Goal: Information Seeking & Learning: Learn about a topic

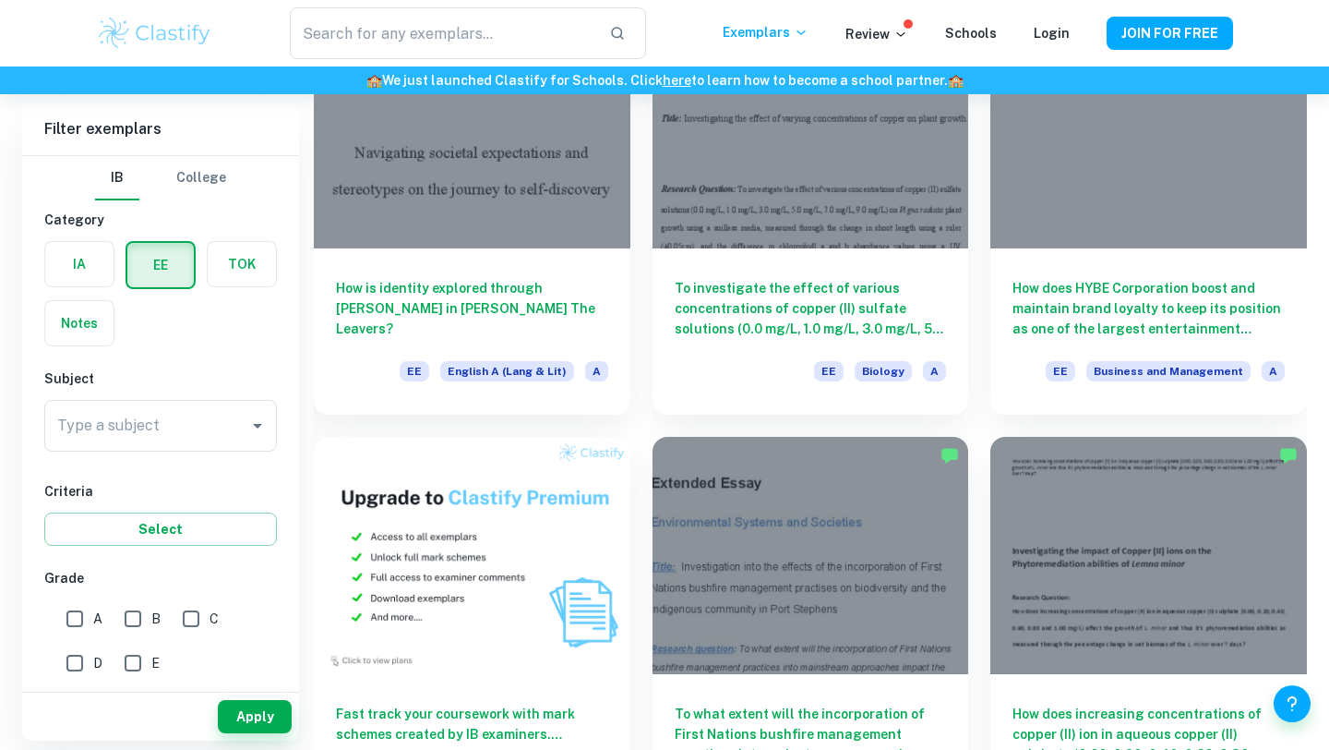
scroll to position [650, 0]
click at [82, 614] on input "A" at bounding box center [74, 618] width 37 height 37
checkbox input "true"
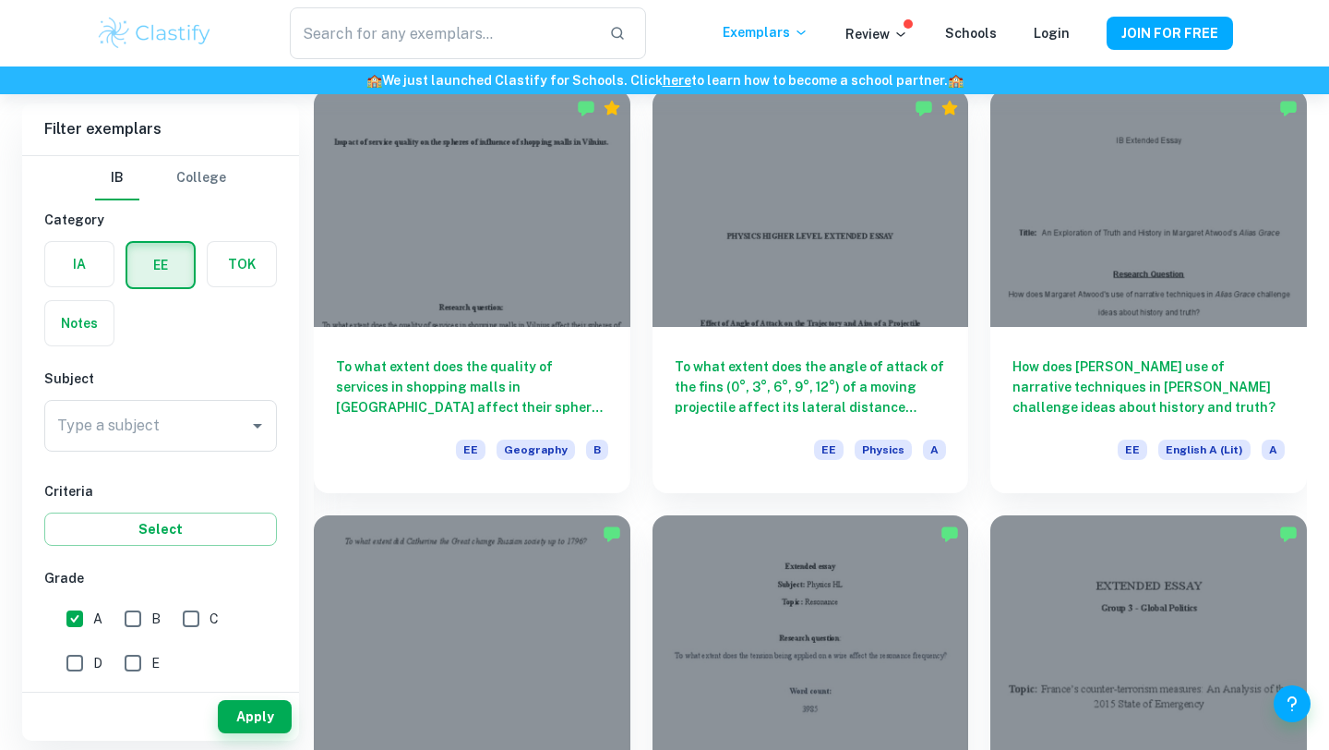
scroll to position [1958, 0]
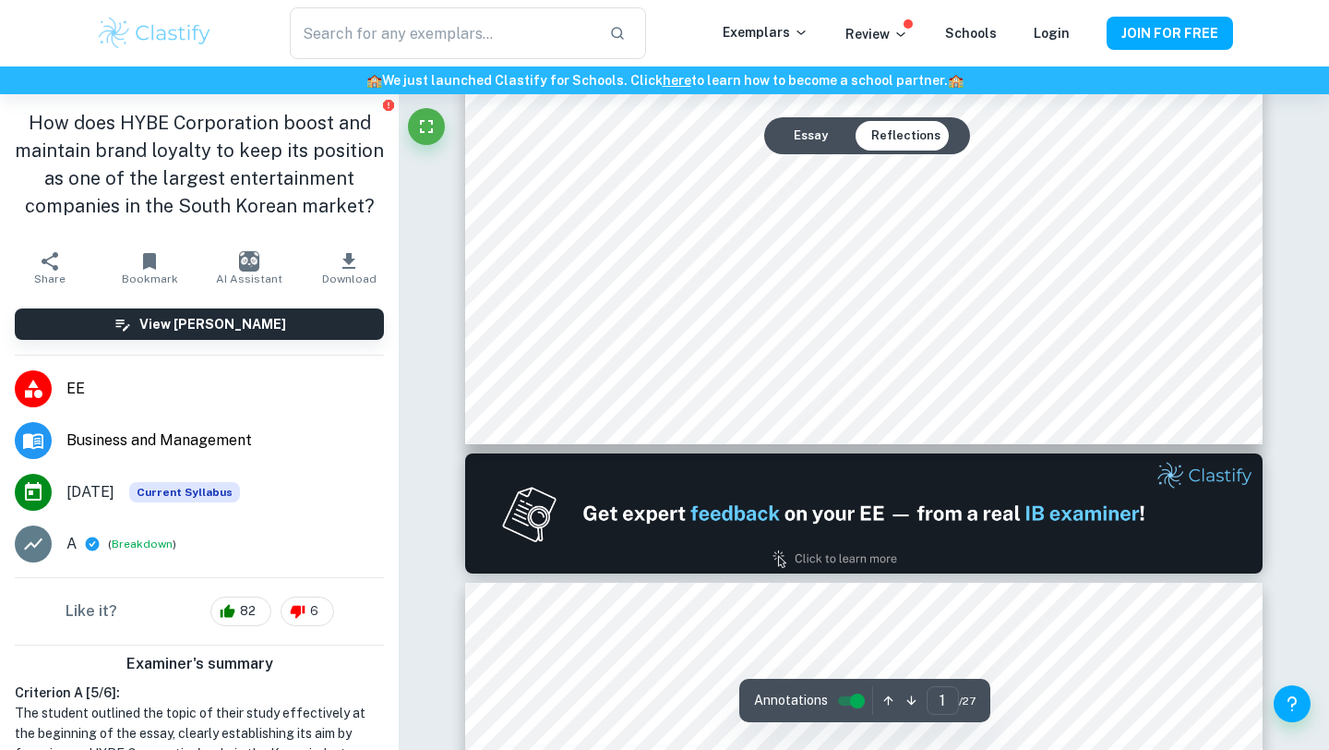
type input "2"
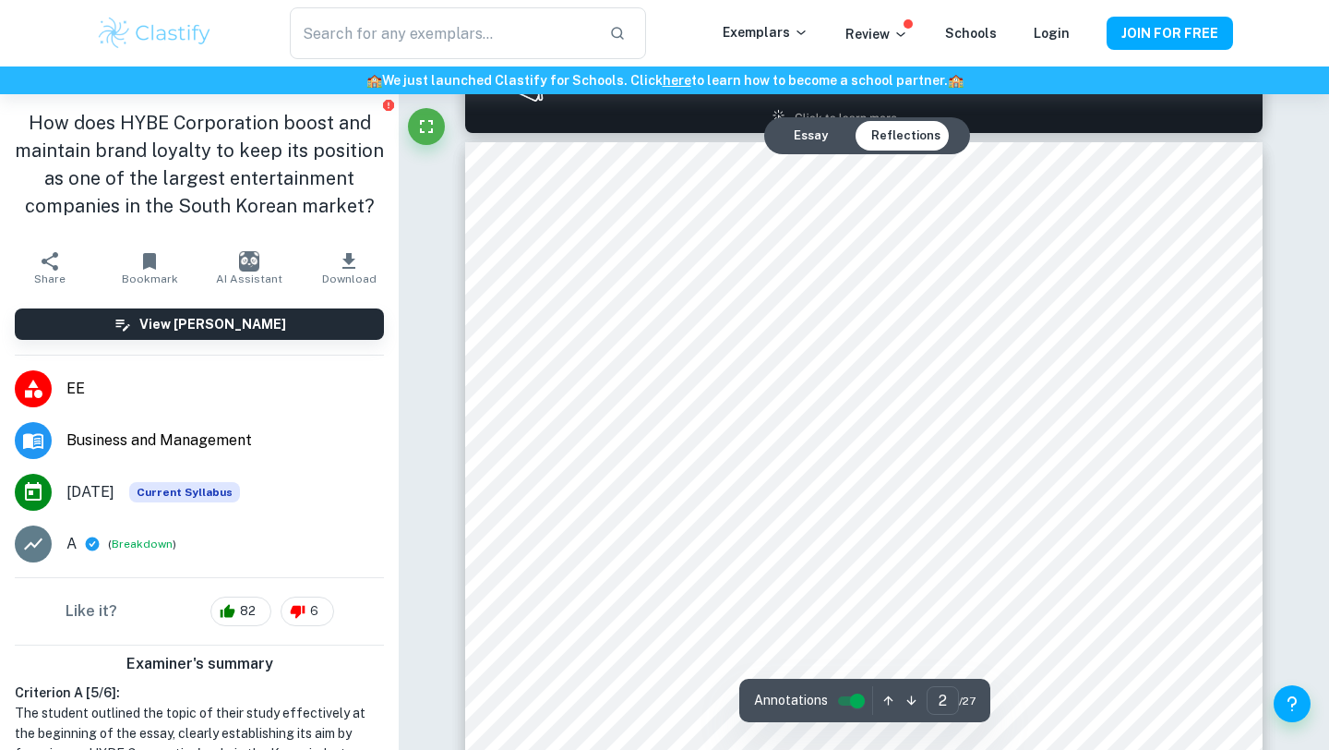
scroll to position [1234, 0]
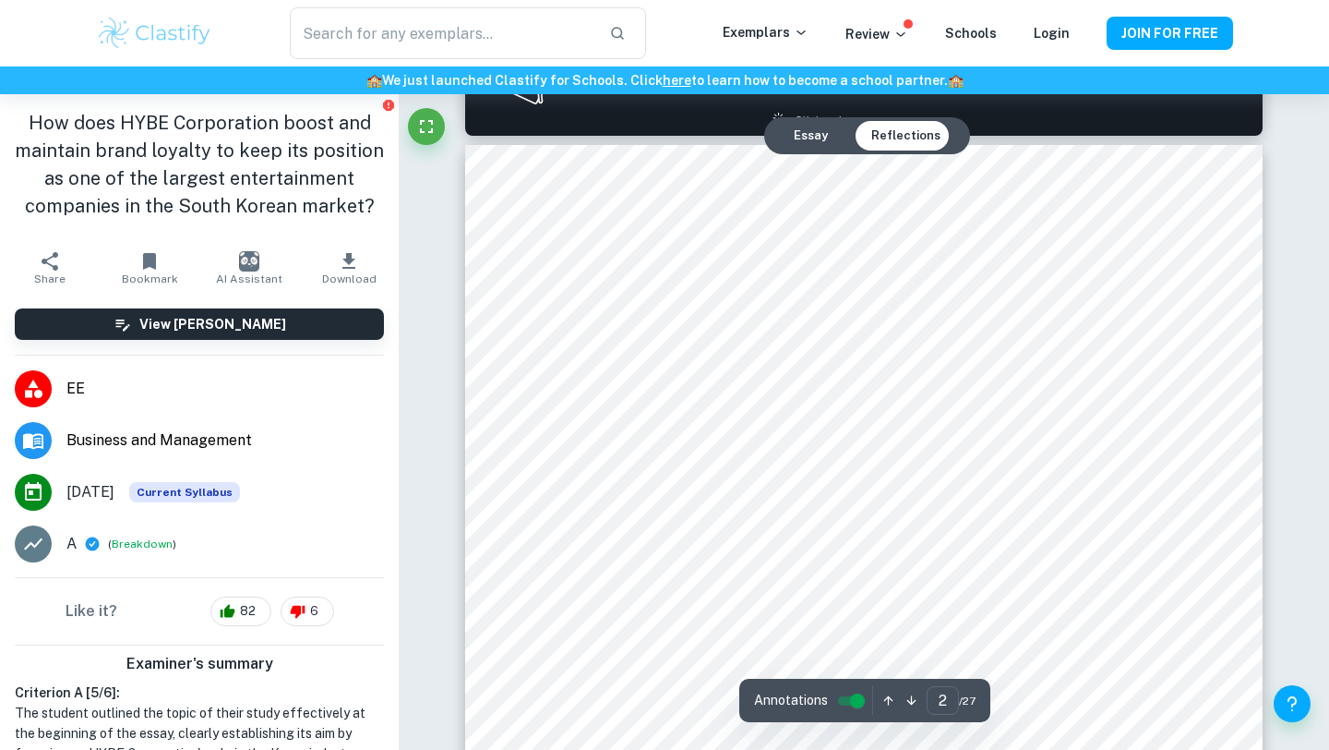
click at [645, 396] on div at bounding box center [872, 399] width 588 height 59
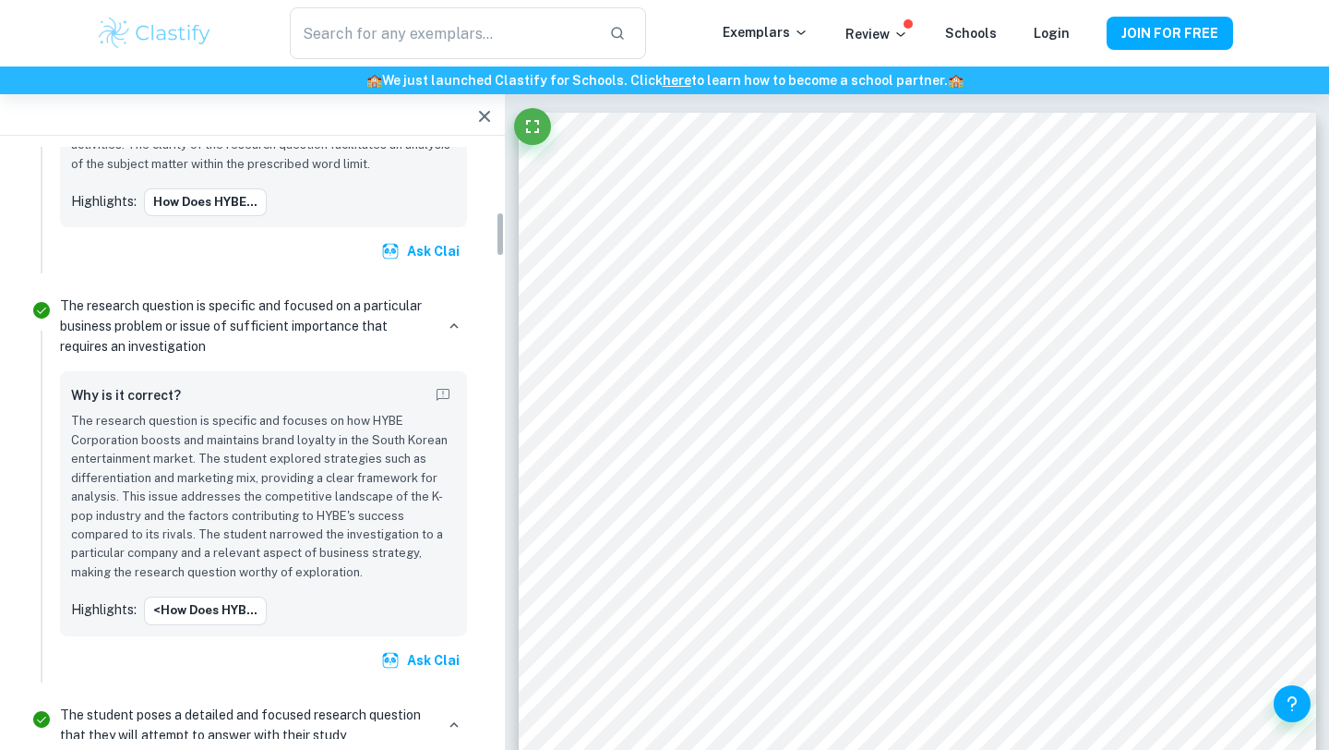
scroll to position [0, 0]
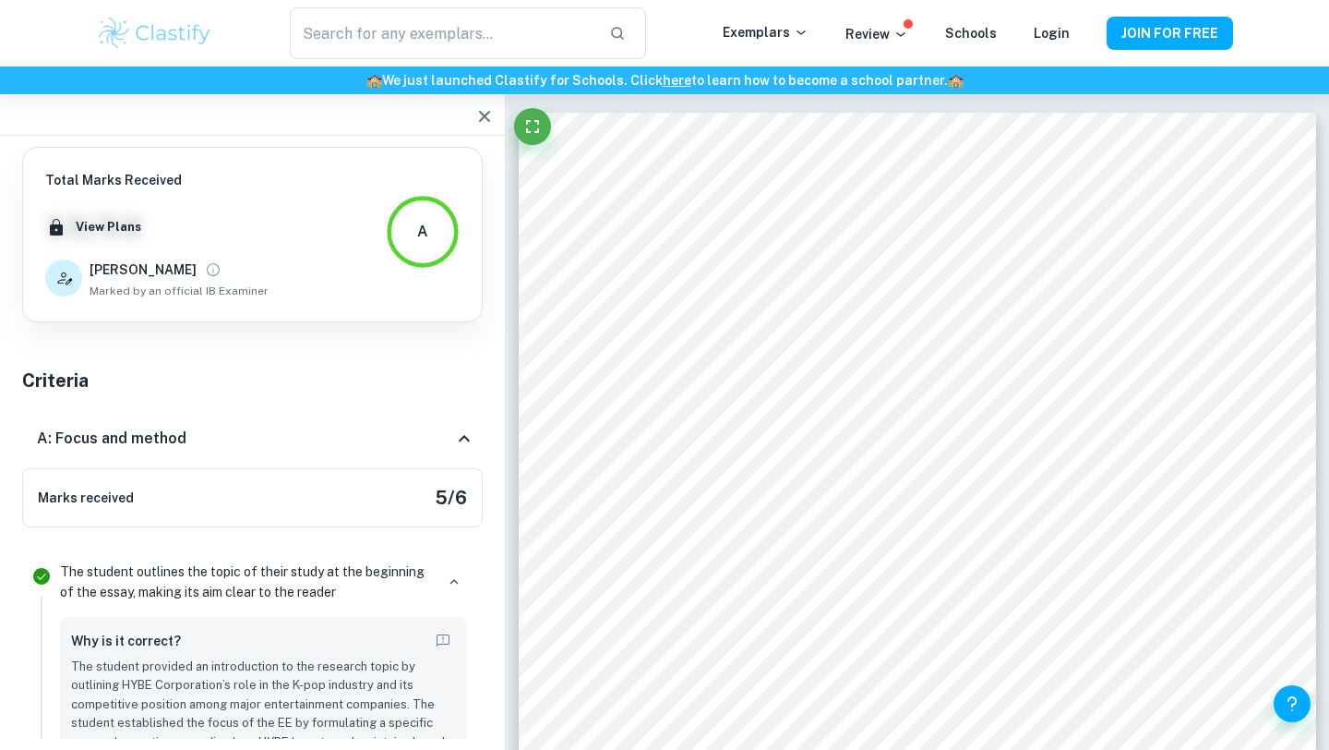
click at [115, 265] on h6 "[PERSON_NAME]" at bounding box center [143, 269] width 107 height 20
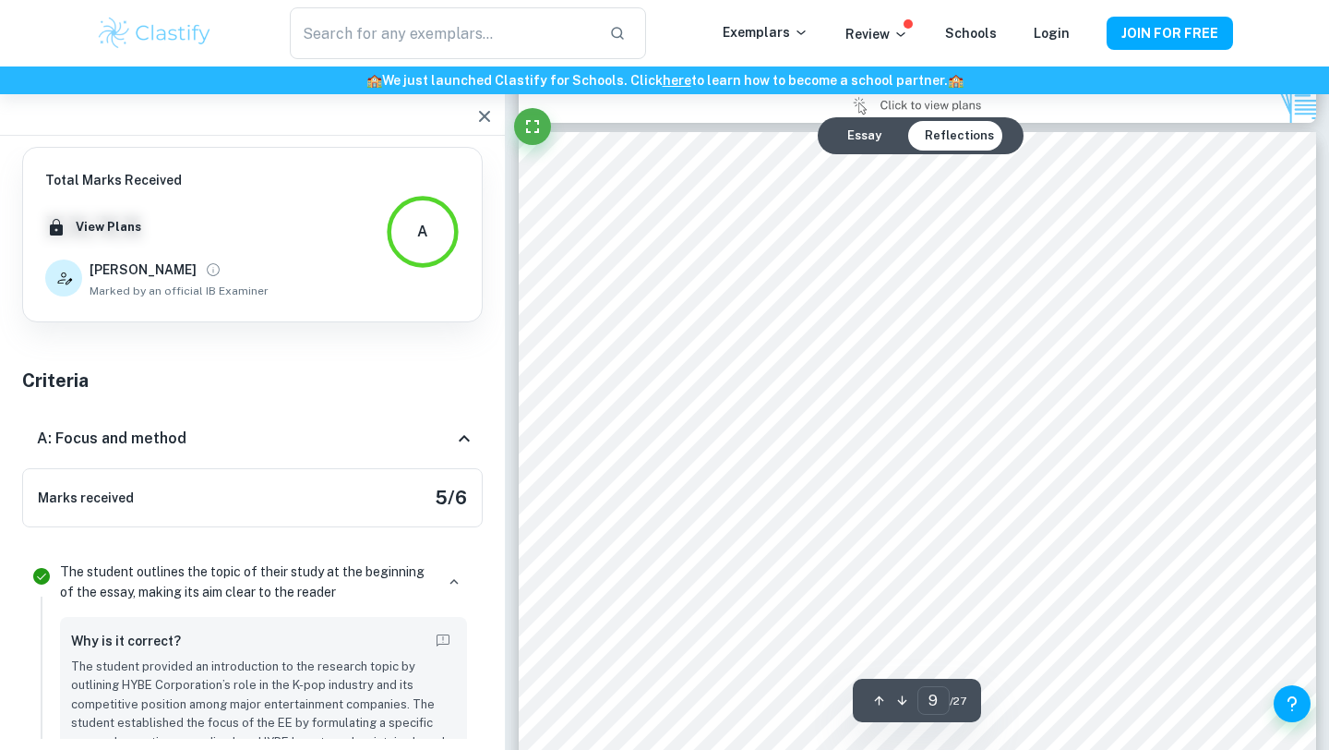
scroll to position [9464, 0]
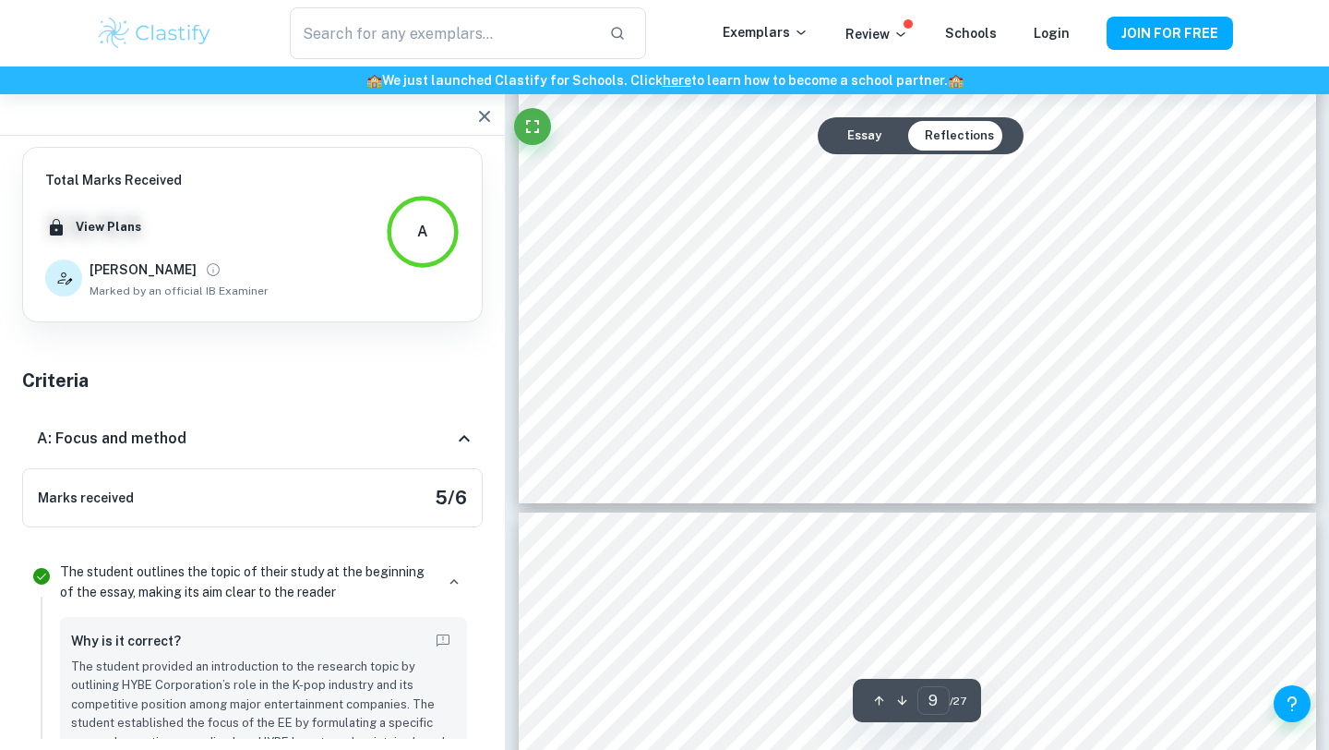
type input "10"
